Goal: Task Accomplishment & Management: Manage account settings

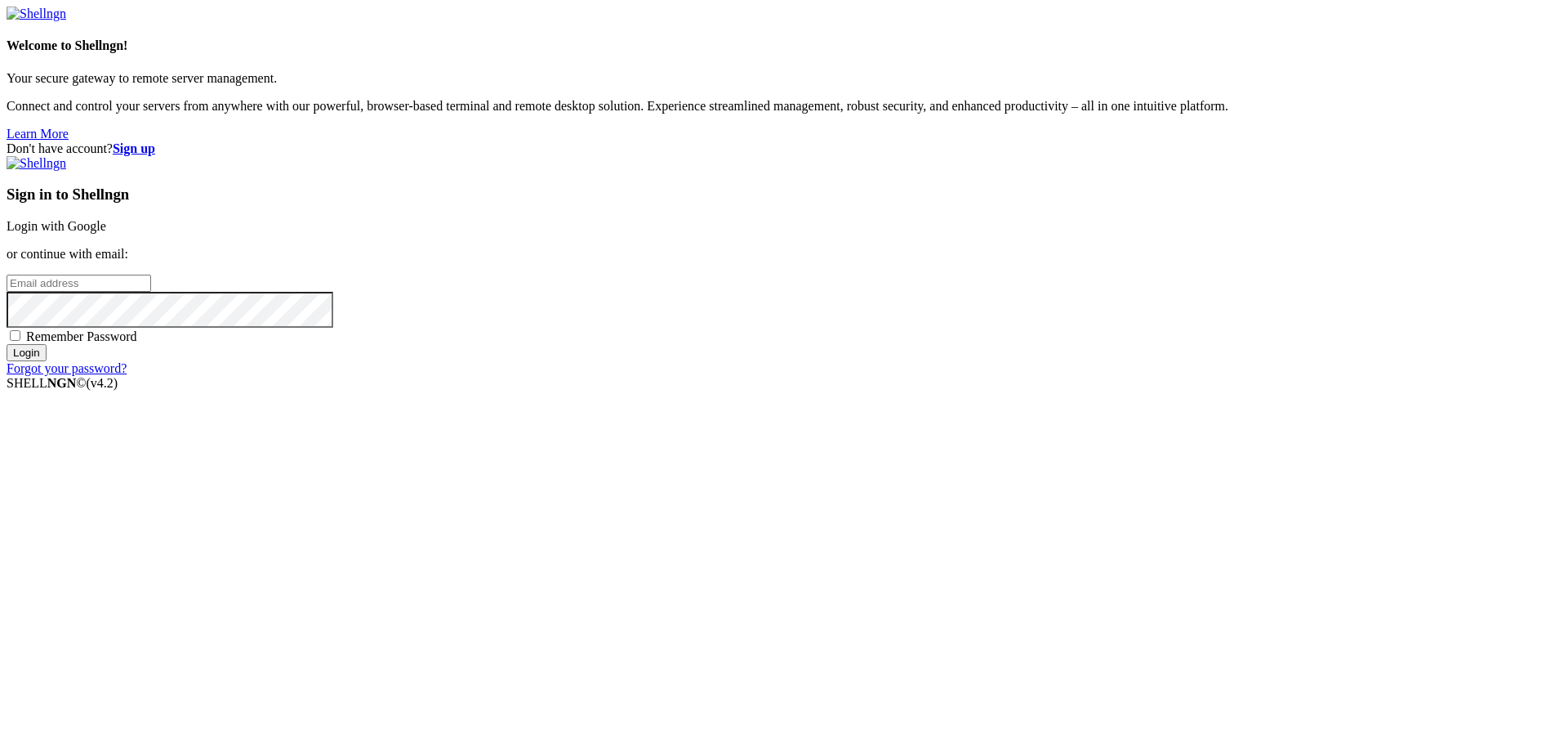
click at [151, 292] on input "email" at bounding box center [79, 283] width 144 height 17
click at [7, 344] on input "Login" at bounding box center [27, 352] width 40 height 17
drag, startPoint x: 1017, startPoint y: 328, endPoint x: 384, endPoint y: 327, distance: 633.0
click at [384, 327] on form "Welcome to Shellngn! Your secure gateway to remote server management. Connect a…" at bounding box center [784, 199] width 1555 height 384
type input "[EMAIL_ADDRESS][DOMAIN_NAME]"
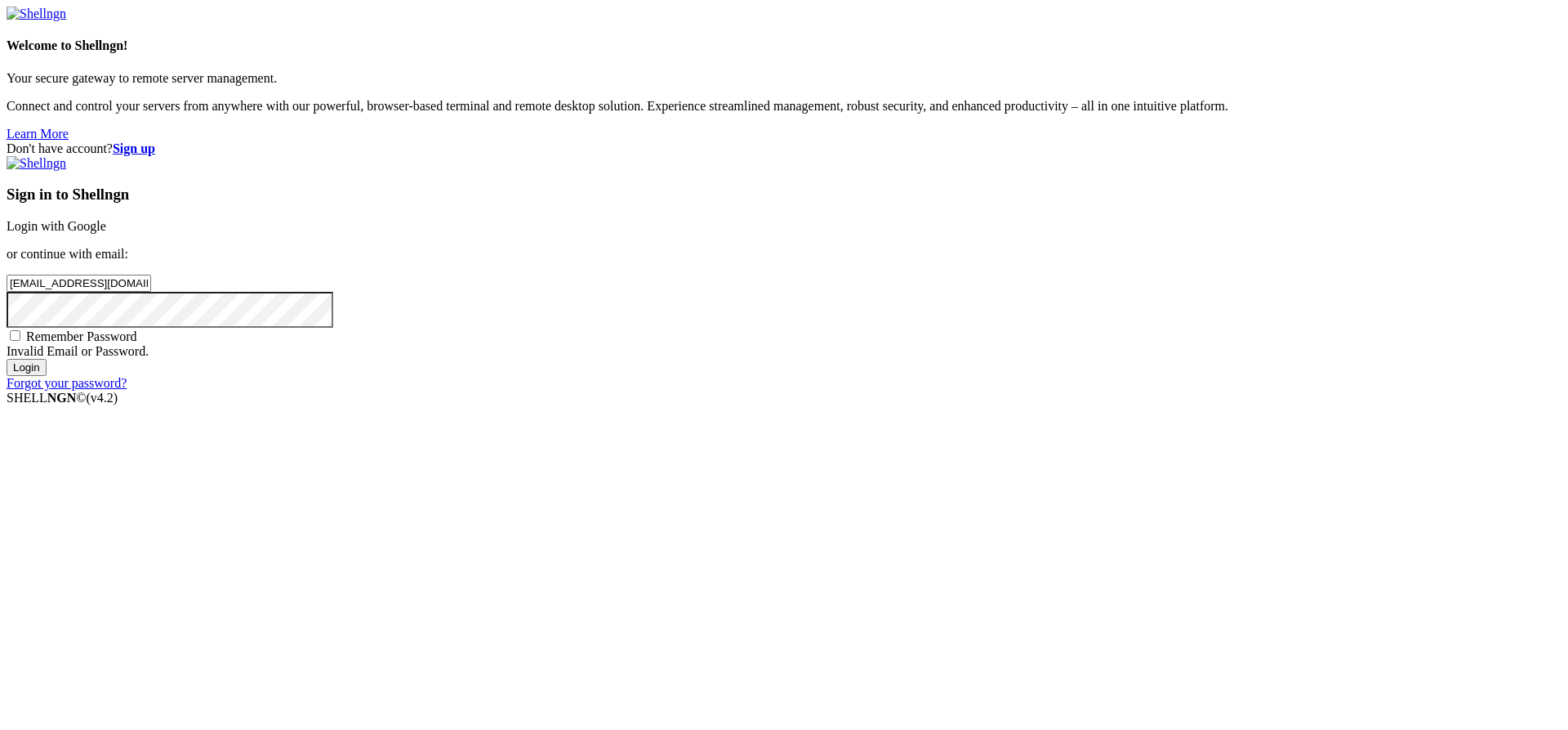
click at [7, 359] on input "Login" at bounding box center [27, 367] width 40 height 17
drag, startPoint x: 1002, startPoint y: 341, endPoint x: 791, endPoint y: 344, distance: 211.0
click at [791, 344] on div "Don't have account? Sign up Sign in to Shellngn Login with Google or continue w…" at bounding box center [784, 266] width 1555 height 249
type input "[EMAIL_ADDRESS][DOMAIN_NAME]"
click at [7, 359] on input "Login" at bounding box center [27, 367] width 40 height 17
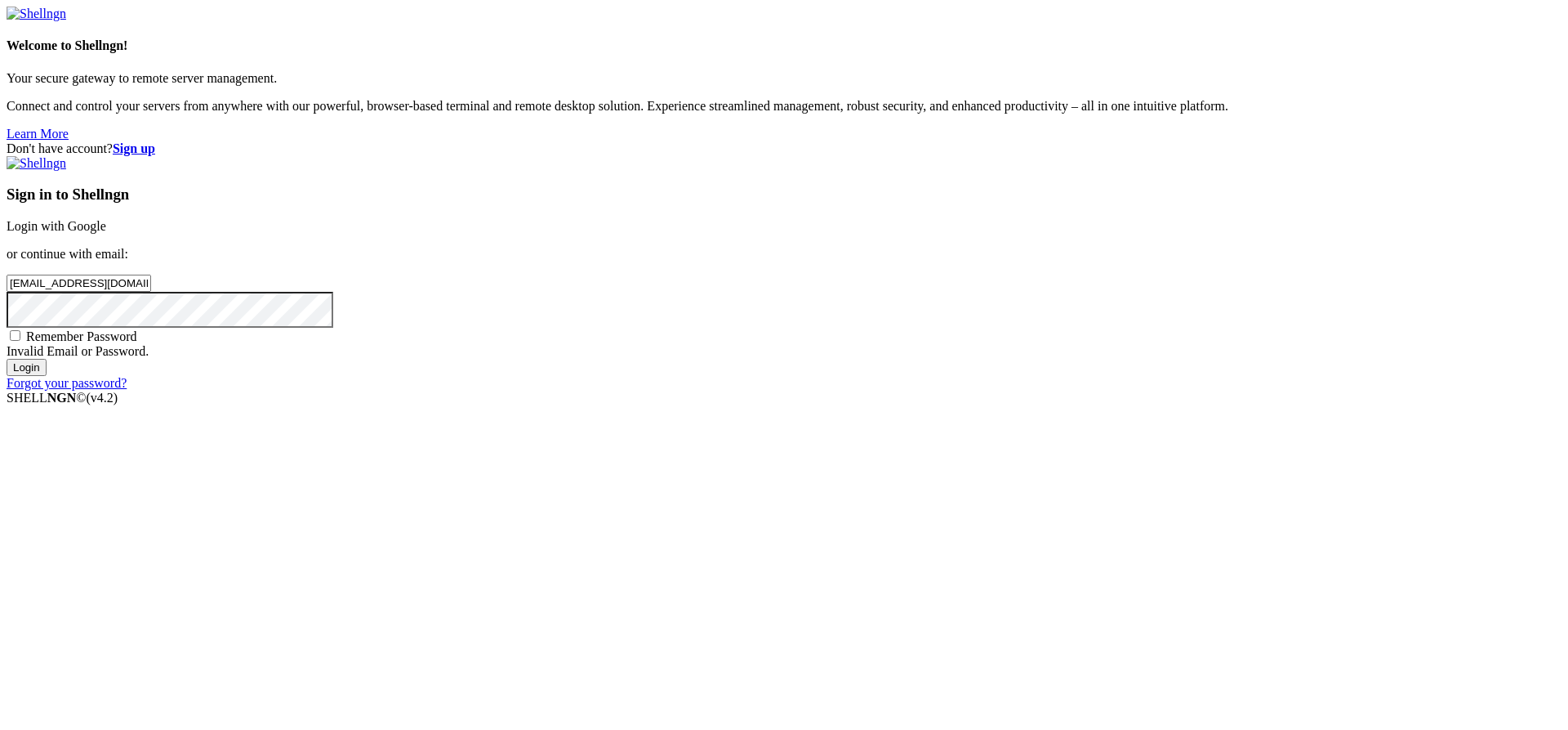
click at [47, 376] on input "Login" at bounding box center [27, 367] width 40 height 17
click at [710, 390] on div "Don't have account? Sign up Sign in to Shellngn Login with Google or continue w…" at bounding box center [784, 266] width 1555 height 249
click at [7, 359] on input "Login" at bounding box center [27, 367] width 40 height 17
click at [106, 233] on link "Login with Google" at bounding box center [56, 225] width 99 height 14
